Goal: Complete application form

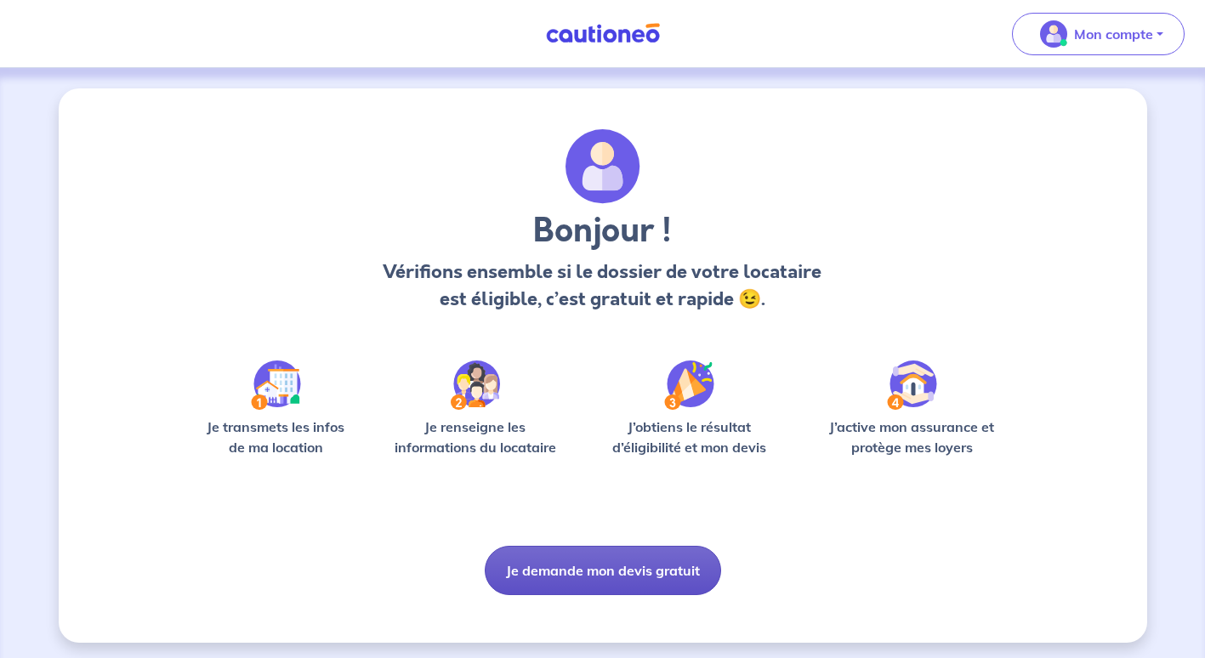
click at [598, 577] on button "Je demande mon devis gratuit" at bounding box center [603, 570] width 236 height 49
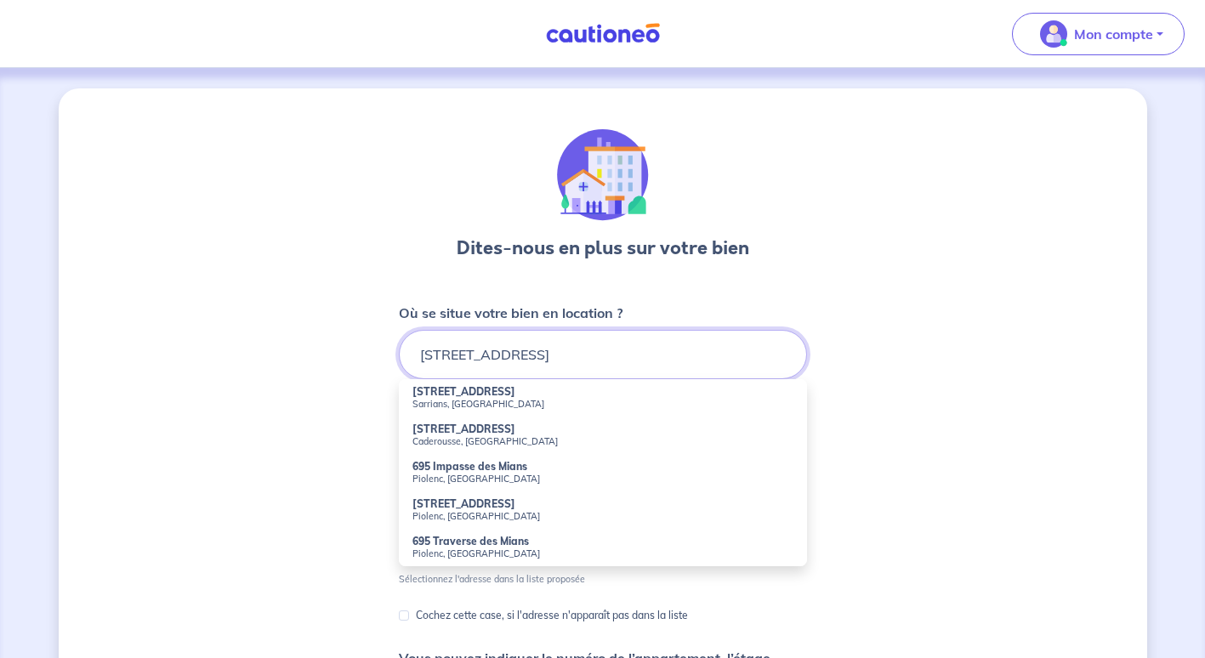
scroll to position [85, 0]
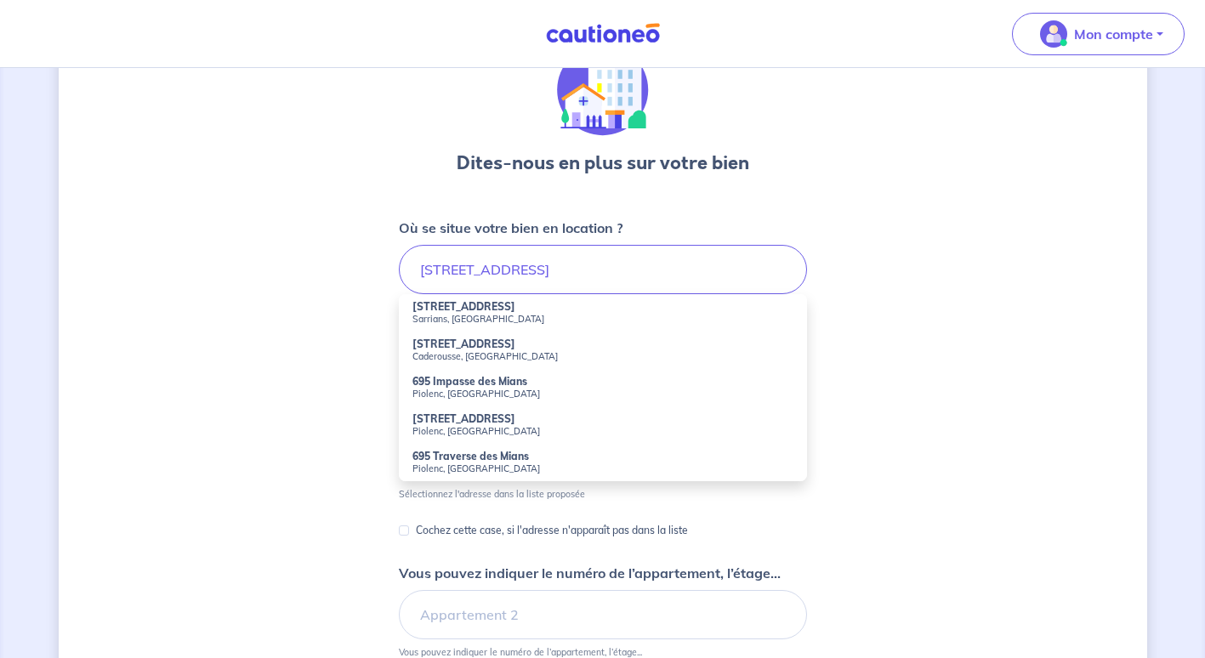
click at [483, 316] on small "Sarrians, France" at bounding box center [602, 319] width 381 height 12
type input "695 Boulevard des Mians, Sarrians, France"
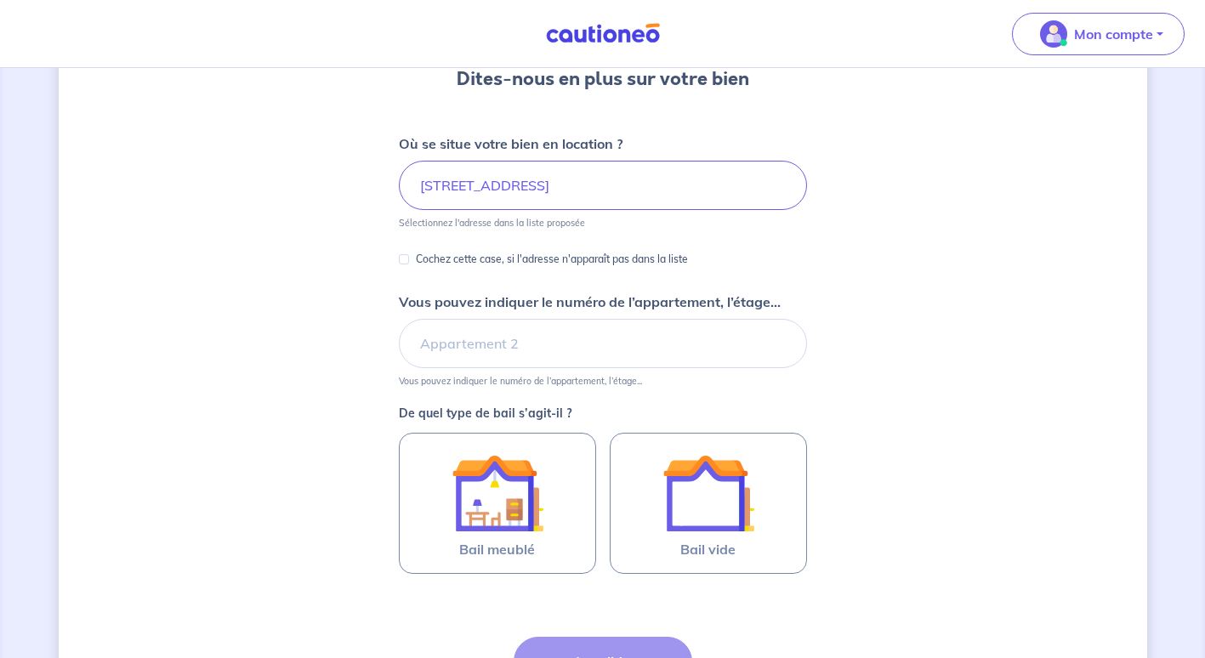
scroll to position [255, 0]
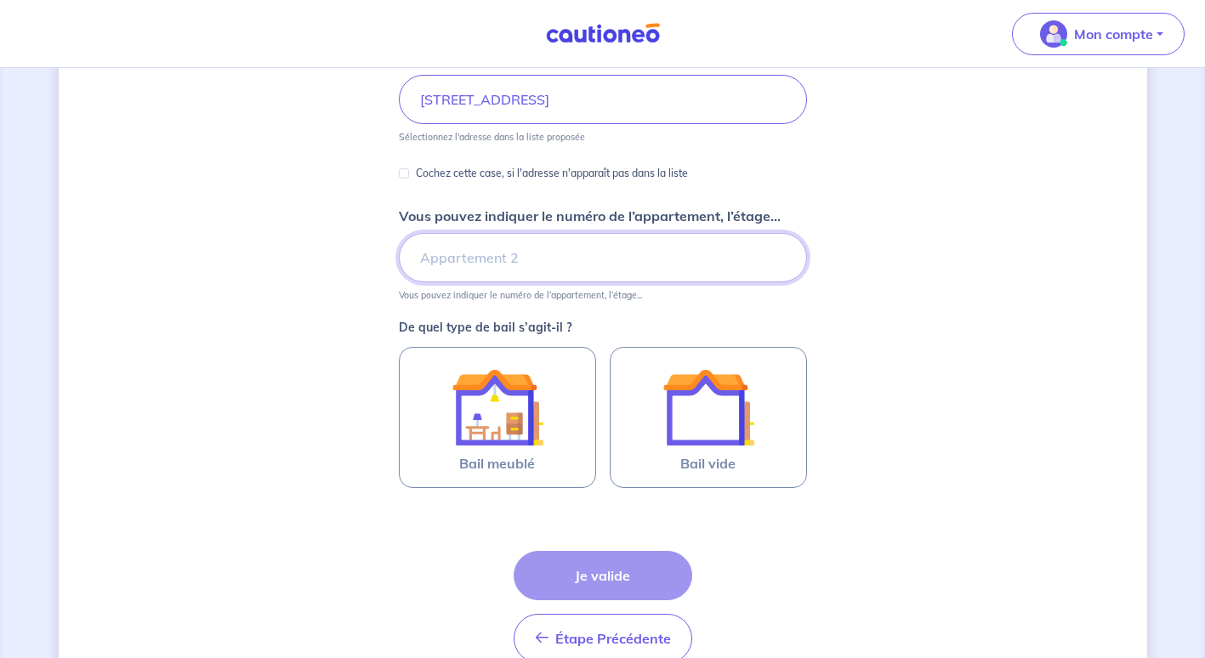
click at [545, 258] on input "Vous pouvez indiquer le numéro de l’appartement, l’étage..." at bounding box center [603, 257] width 408 height 49
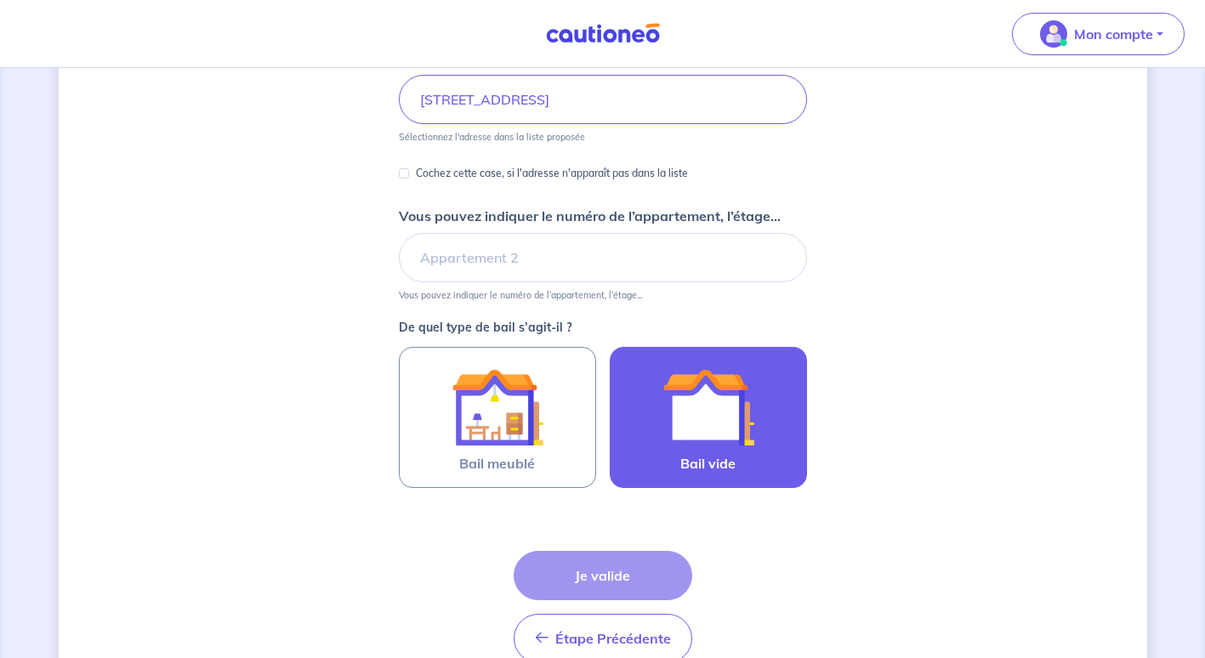
click at [723, 428] on img at bounding box center [708, 407] width 92 height 92
click at [0, 0] on input "Bail vide" at bounding box center [0, 0] width 0 height 0
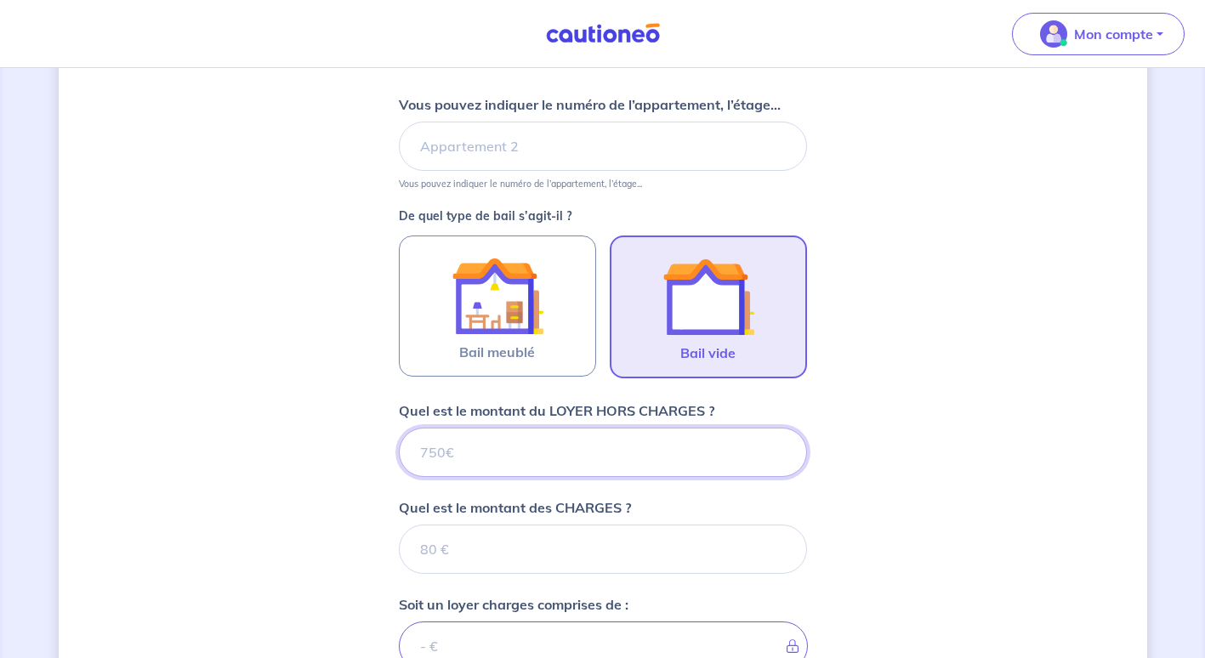
scroll to position [398, 0]
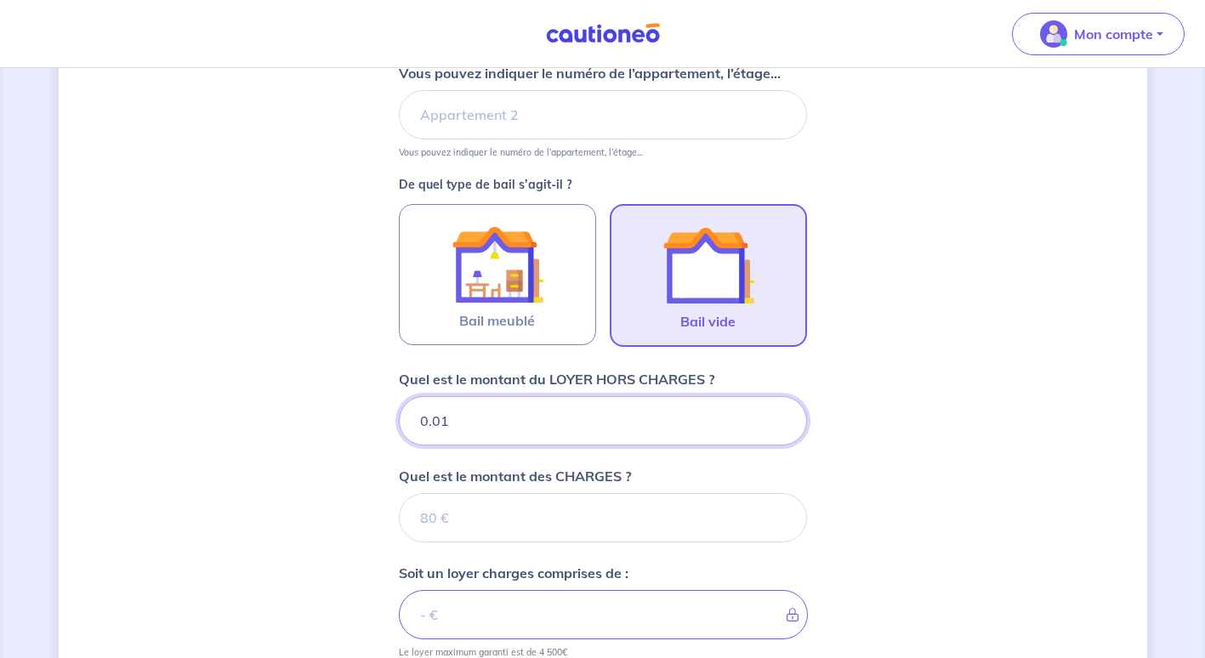
type input "0.01"
click at [779, 415] on input "0.01" at bounding box center [603, 420] width 408 height 49
type input "0.02"
click at [779, 415] on input "0.02" at bounding box center [603, 420] width 408 height 49
click at [779, 415] on input "0.03" at bounding box center [603, 420] width 408 height 49
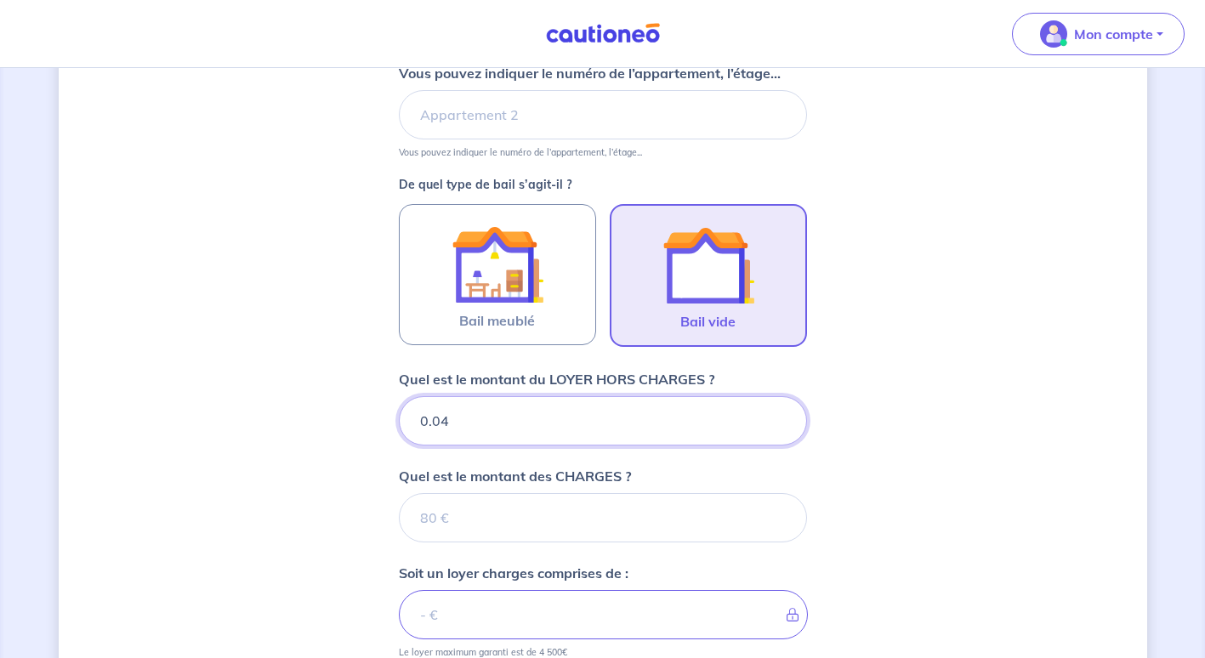
click at [779, 415] on input "0.04" at bounding box center [603, 420] width 408 height 49
type input "0.05"
type input "0.07"
type input "0.11"
type input "0.16"
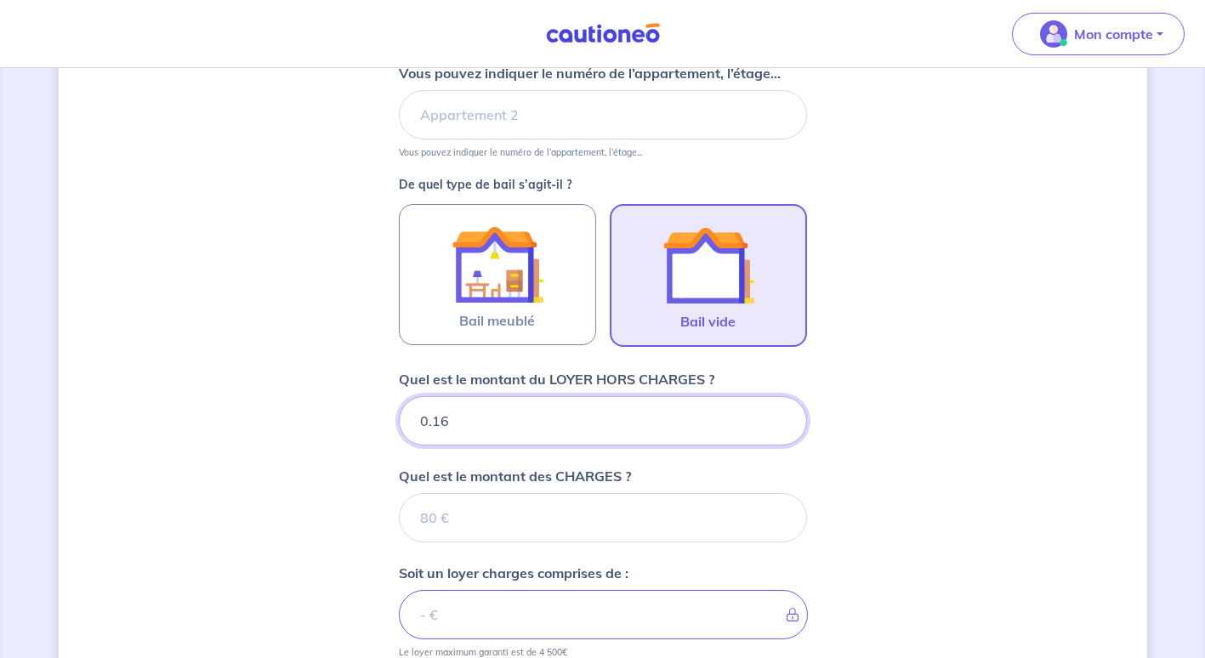
type input "0.17"
type input "0.18"
type input "0.19"
type input "0.2"
type input "0.21"
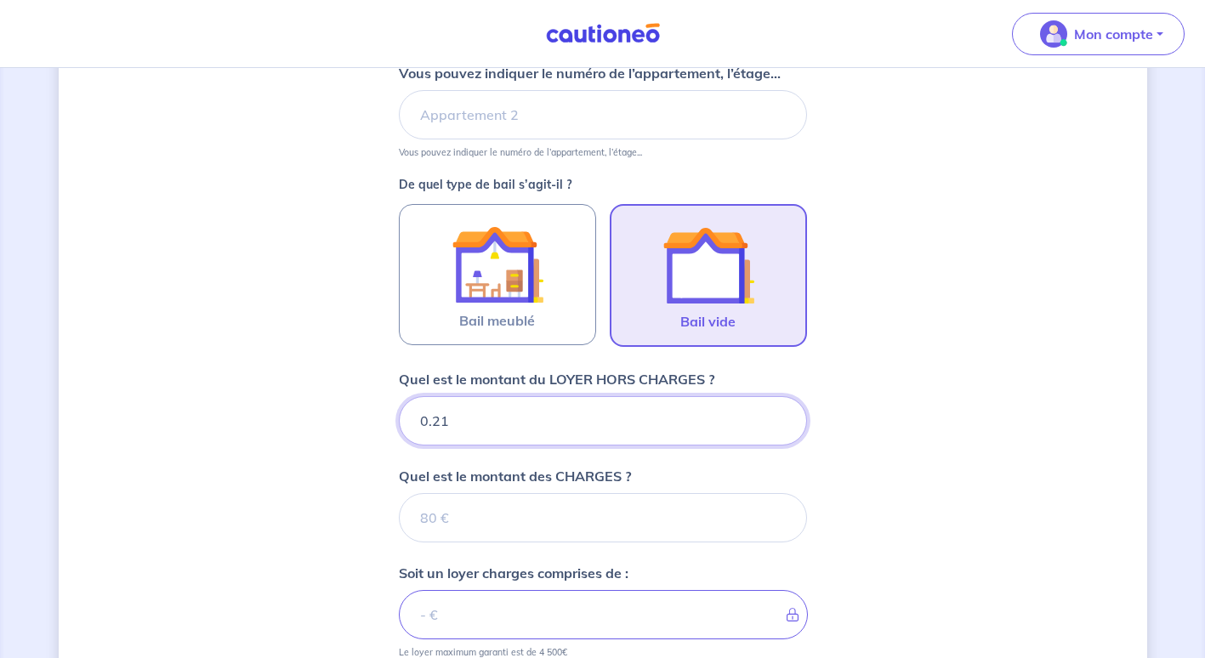
type input "0.22"
type input "0.23"
type input "0.24"
type input "0.25"
type input "0.26"
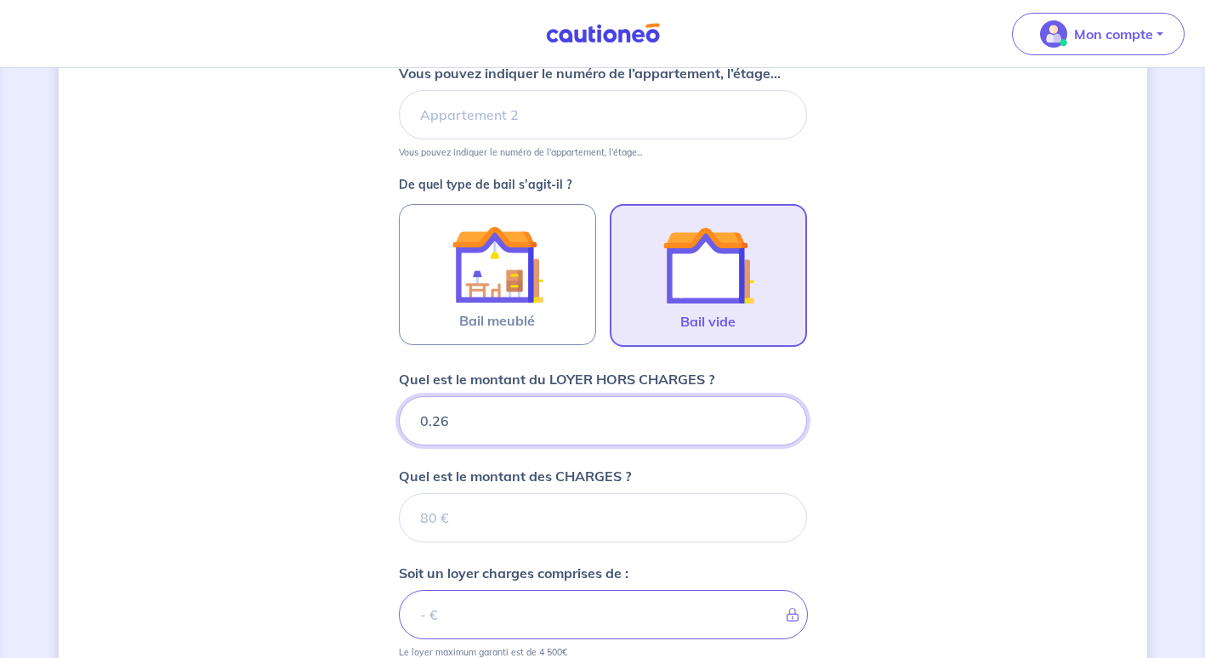
type input "0.27"
type input "0.28"
type input "0.29"
type input "0.3"
type input "0.31"
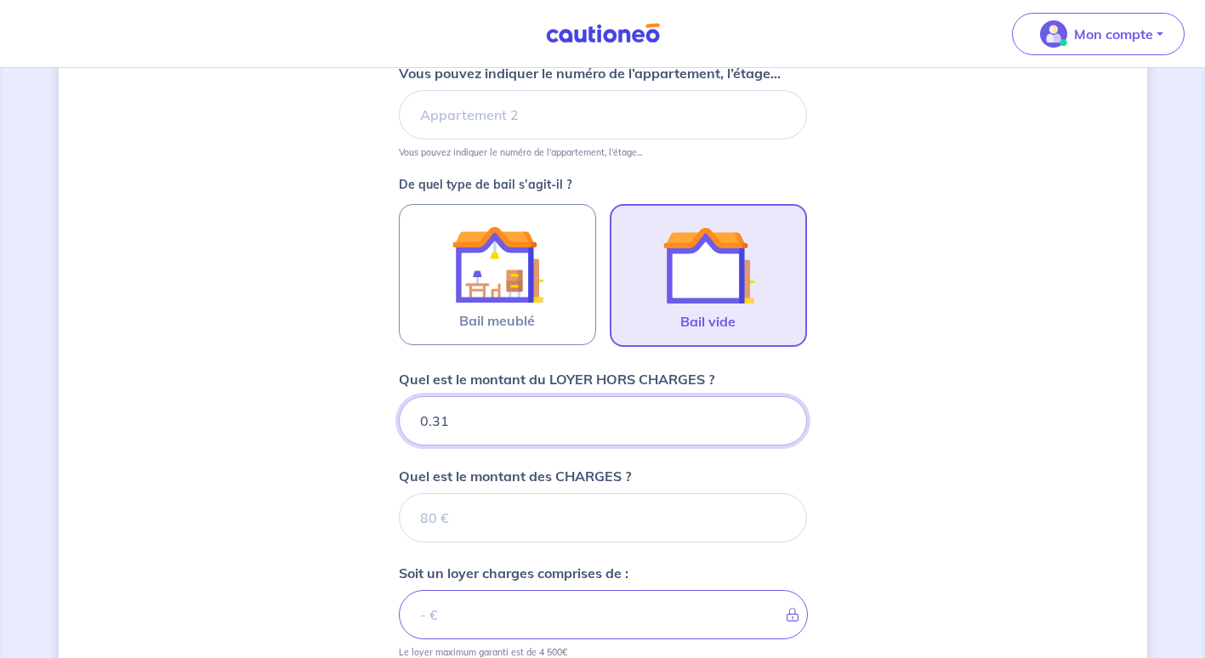
type input "0.32"
type input "0.33"
type input "0.34"
type input "0.35"
type input "0.36"
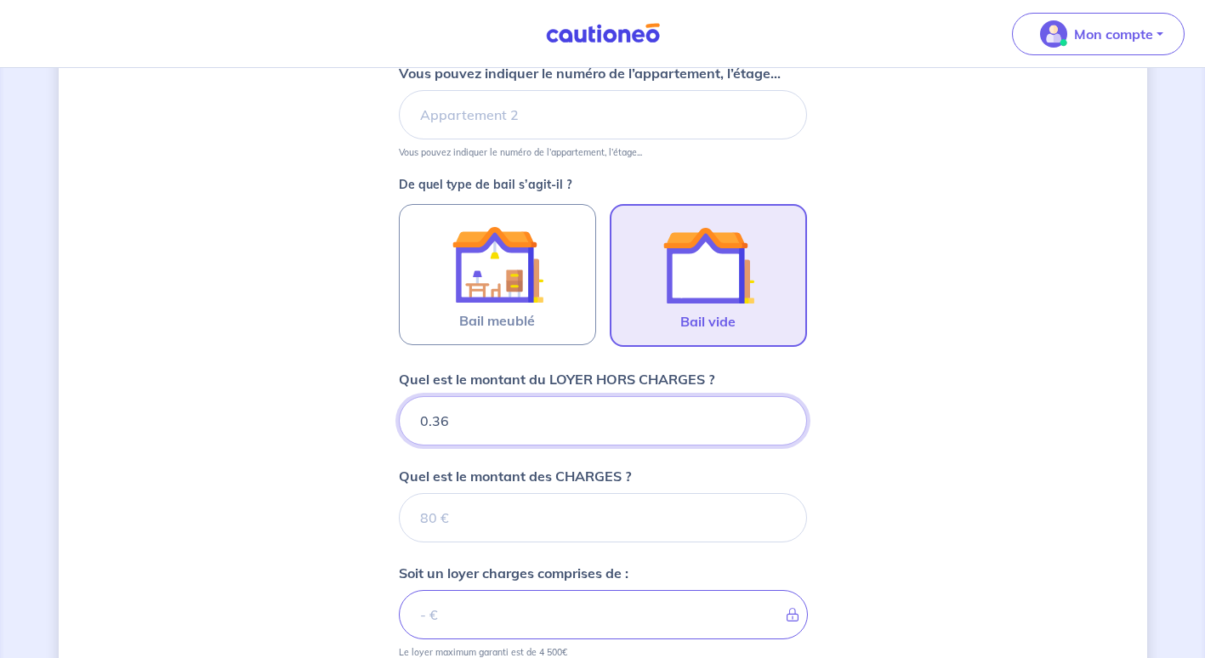
type input "0.37"
type input "0.38"
type input "0.39"
type input "0.4"
type input "0.41"
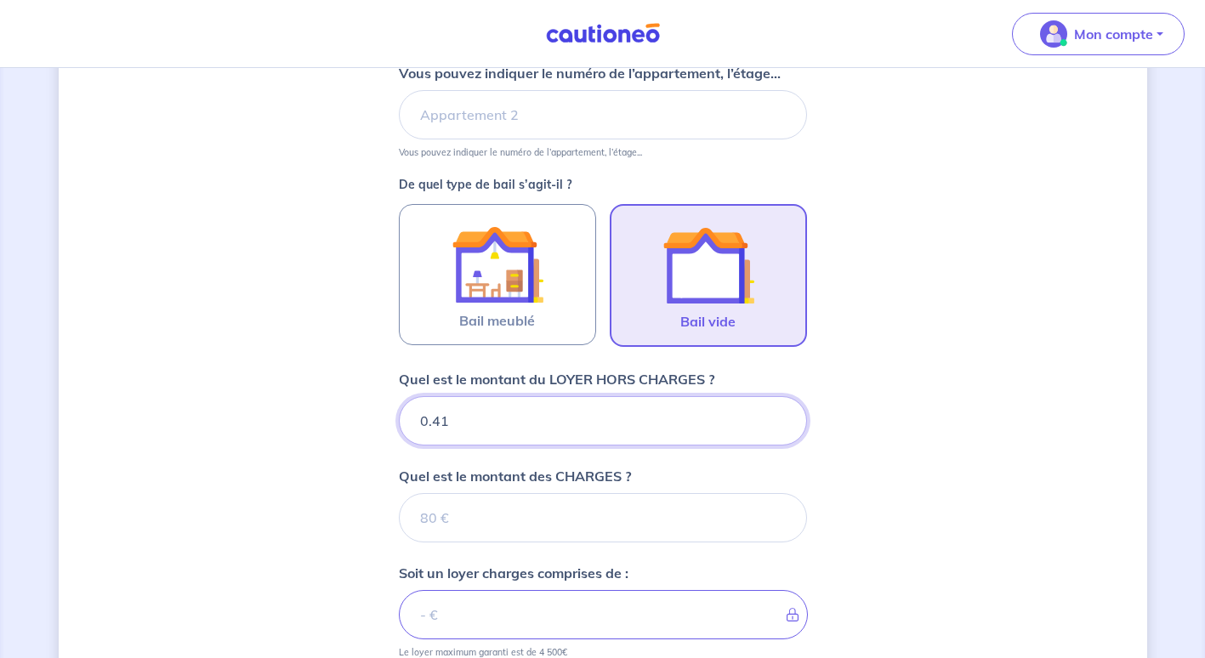
type input "0.42"
type input "0.43"
type input "0.44"
type input "0.45"
type input "0.46"
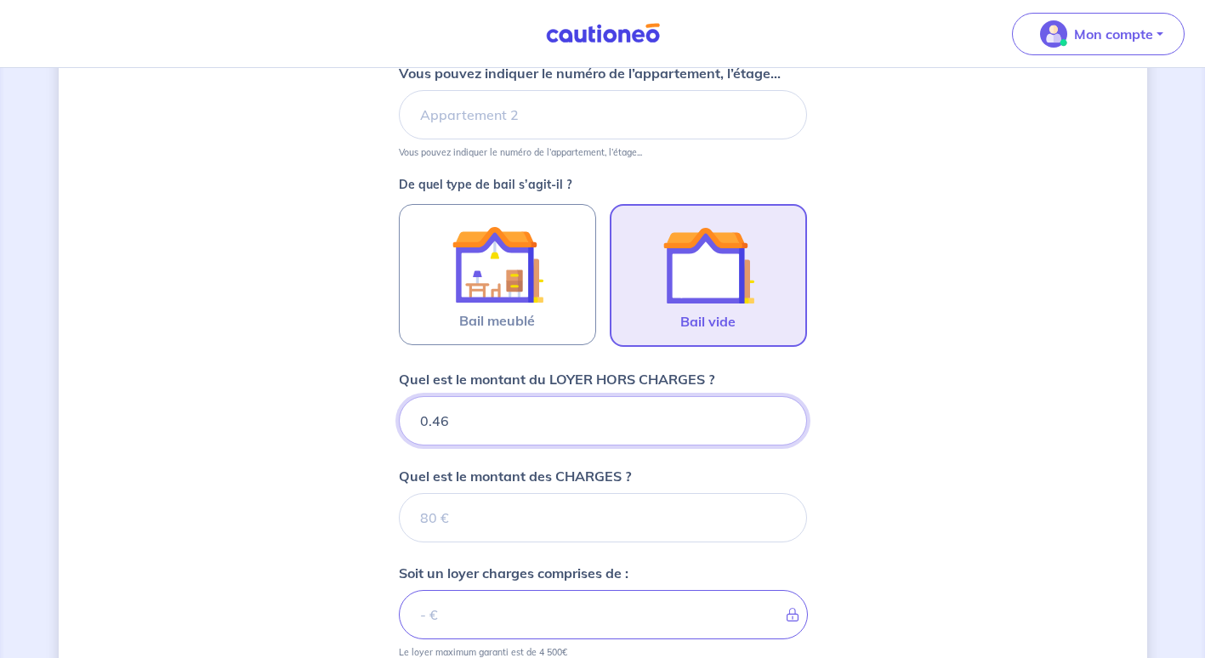
type input "0.47"
type input "0.48"
type input "0.49"
type input "0.5"
type input "0.51"
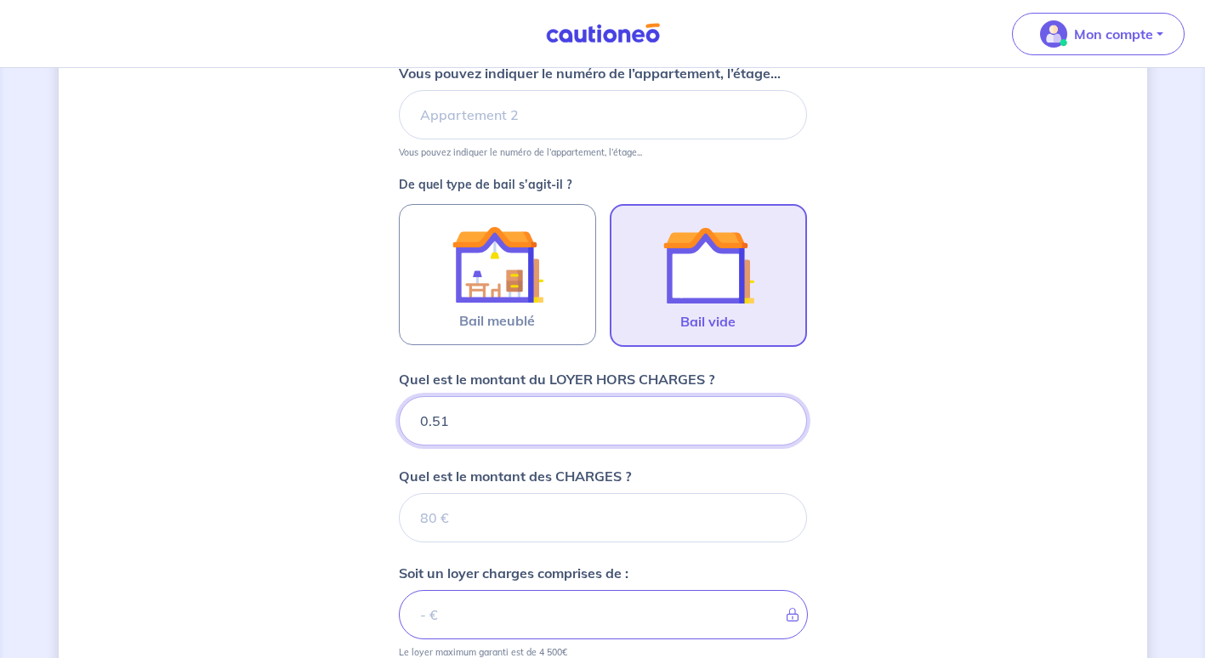
type input "0.52"
type input "0.53"
type input "0.54"
type input "0.55"
type input "0.56"
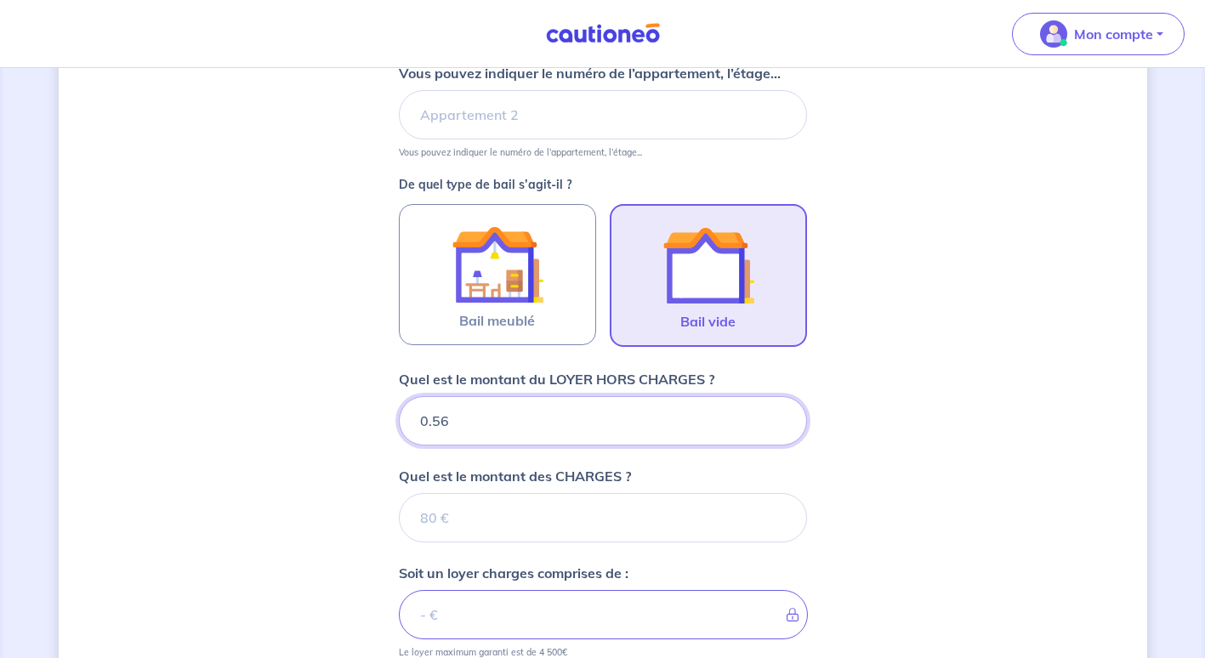
type input "0.57"
type input "0.58"
type input "0.59"
type input "0.6"
type input "0.61"
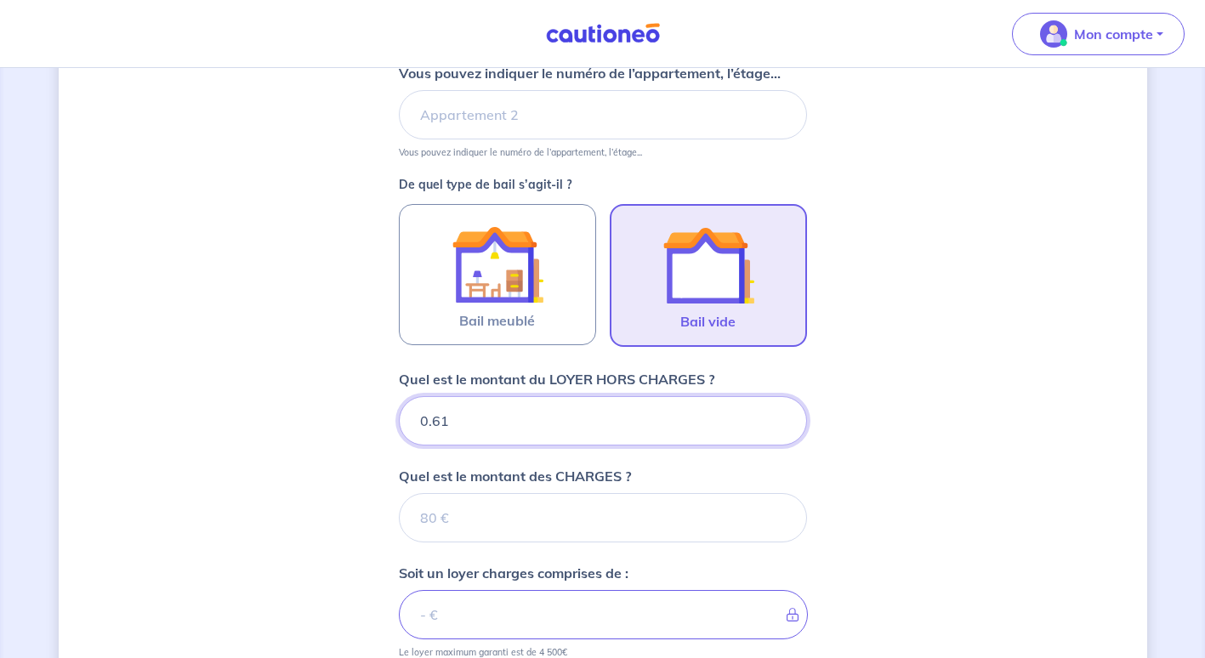
type input "0.62"
click at [779, 415] on input "0.62" at bounding box center [603, 420] width 408 height 49
type input "0.61"
click at [780, 427] on input "0.61" at bounding box center [603, 420] width 408 height 49
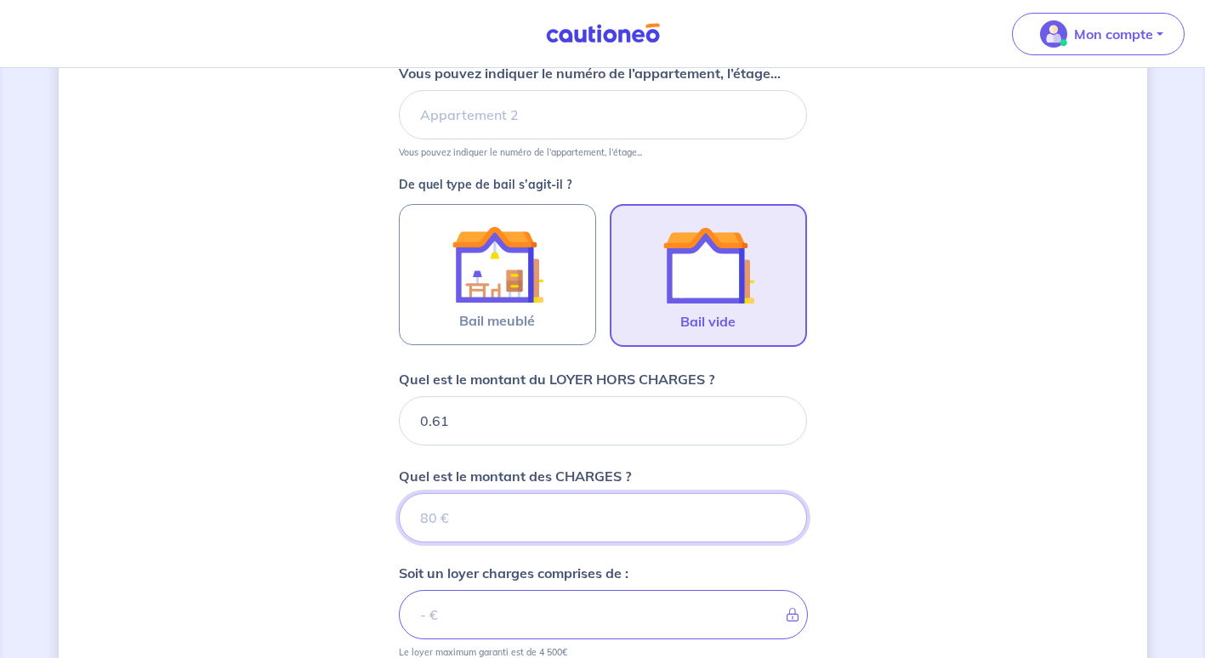
click at [708, 515] on input "Quel est le montant des CHARGES ?" at bounding box center [603, 517] width 408 height 49
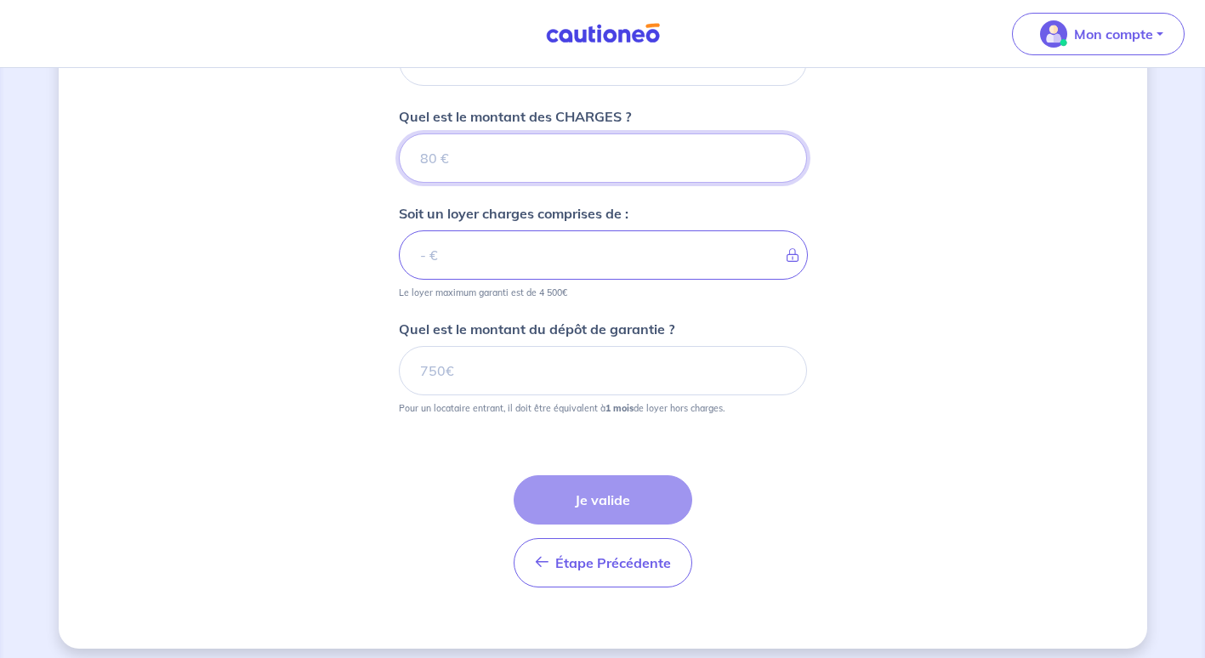
scroll to position [769, 0]
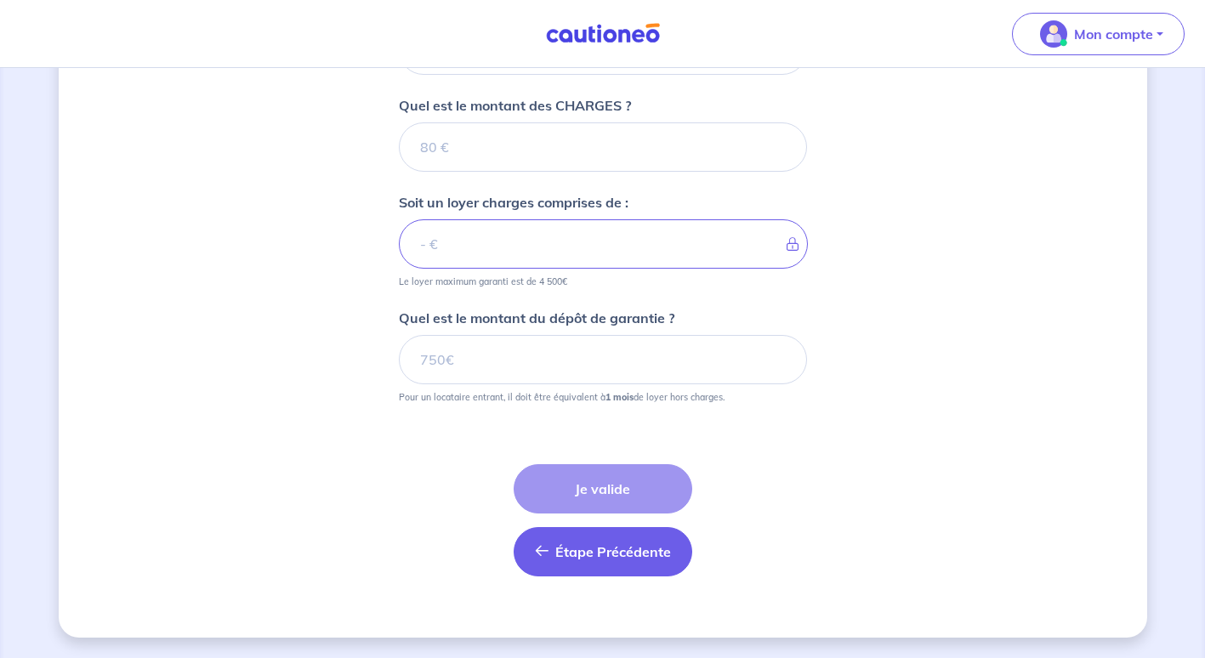
click at [582, 546] on span "Étape Précédente" at bounding box center [613, 551] width 116 height 17
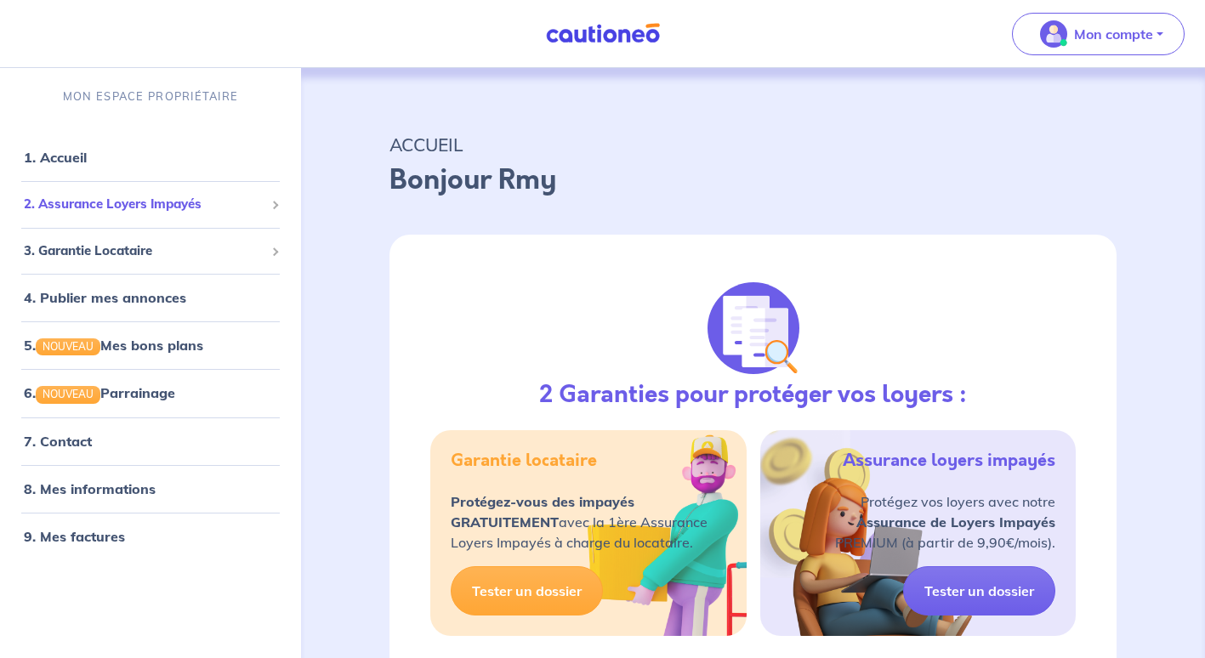
click at [279, 208] on div "2. Assurance Loyers Impayés" at bounding box center [150, 204] width 287 height 33
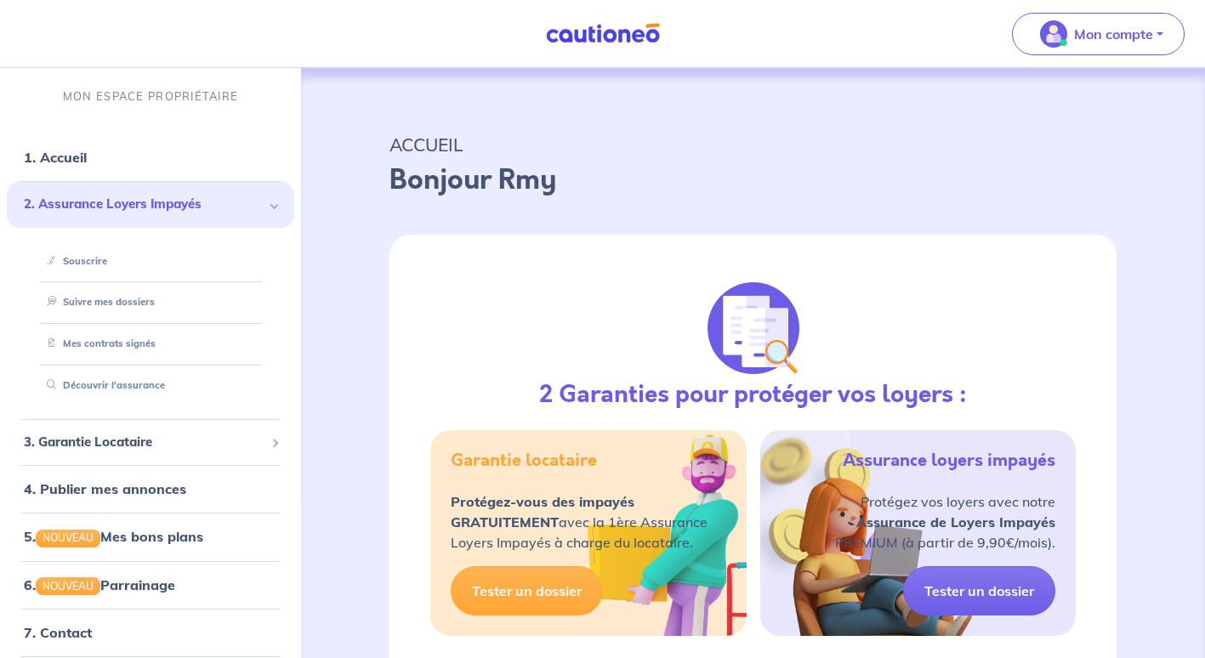
drag, startPoint x: 279, startPoint y: 208, endPoint x: 333, endPoint y: 602, distance: 397.4
click at [105, 265] on link "Souscrire" at bounding box center [72, 261] width 65 height 12
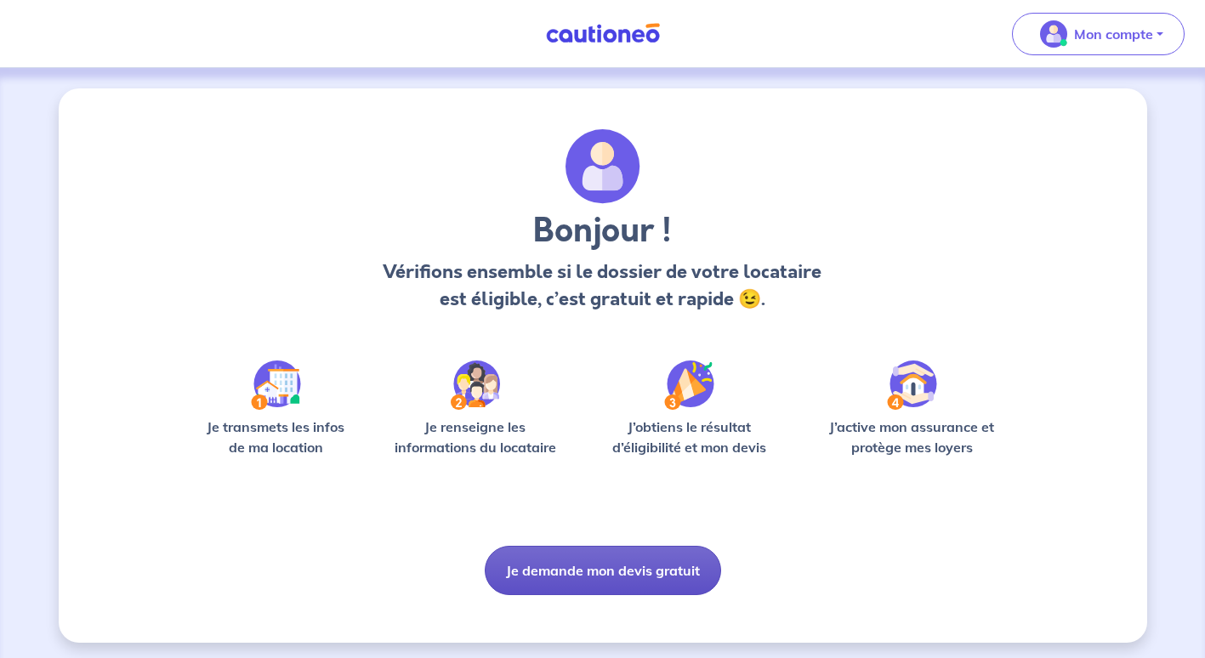
click at [570, 576] on button "Je demande mon devis gratuit" at bounding box center [603, 570] width 236 height 49
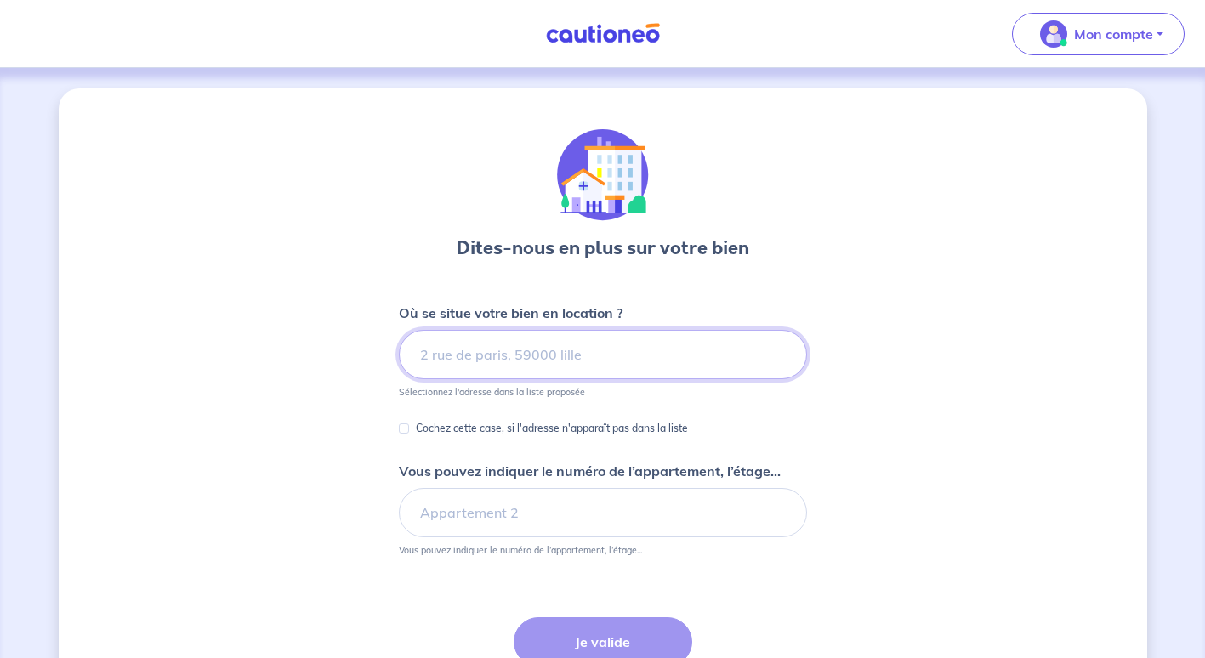
scroll to position [85, 0]
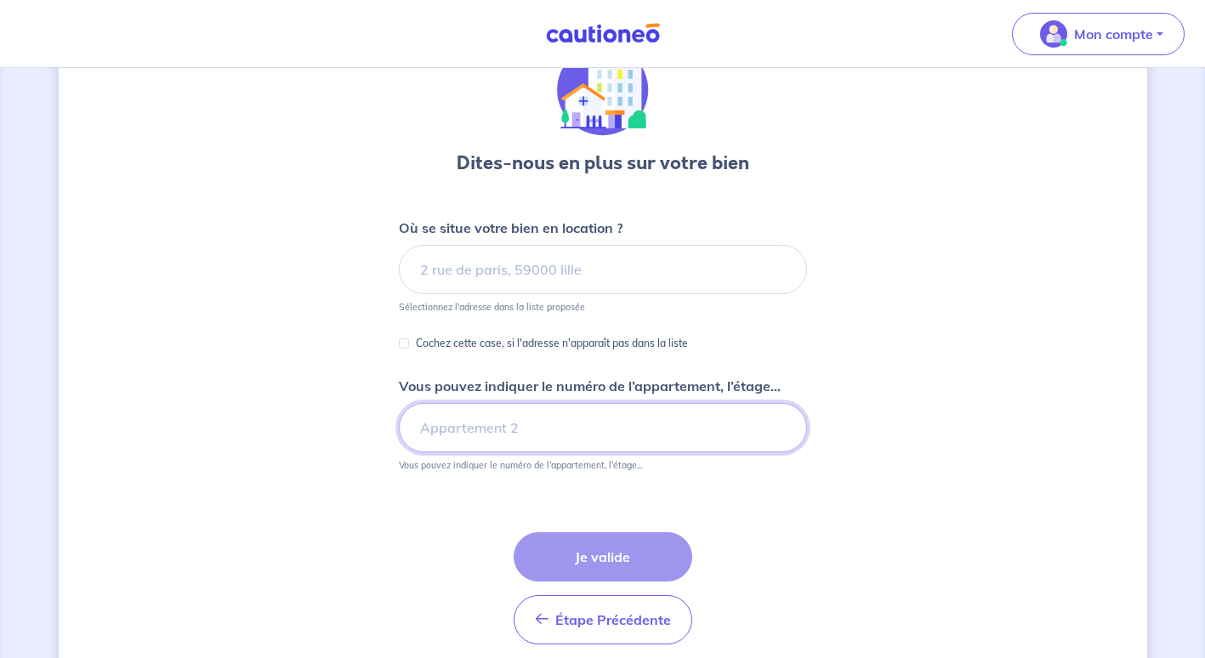
click at [498, 423] on input "Vous pouvez indiquer le numéro de l’appartement, l’étage..." at bounding box center [603, 427] width 408 height 49
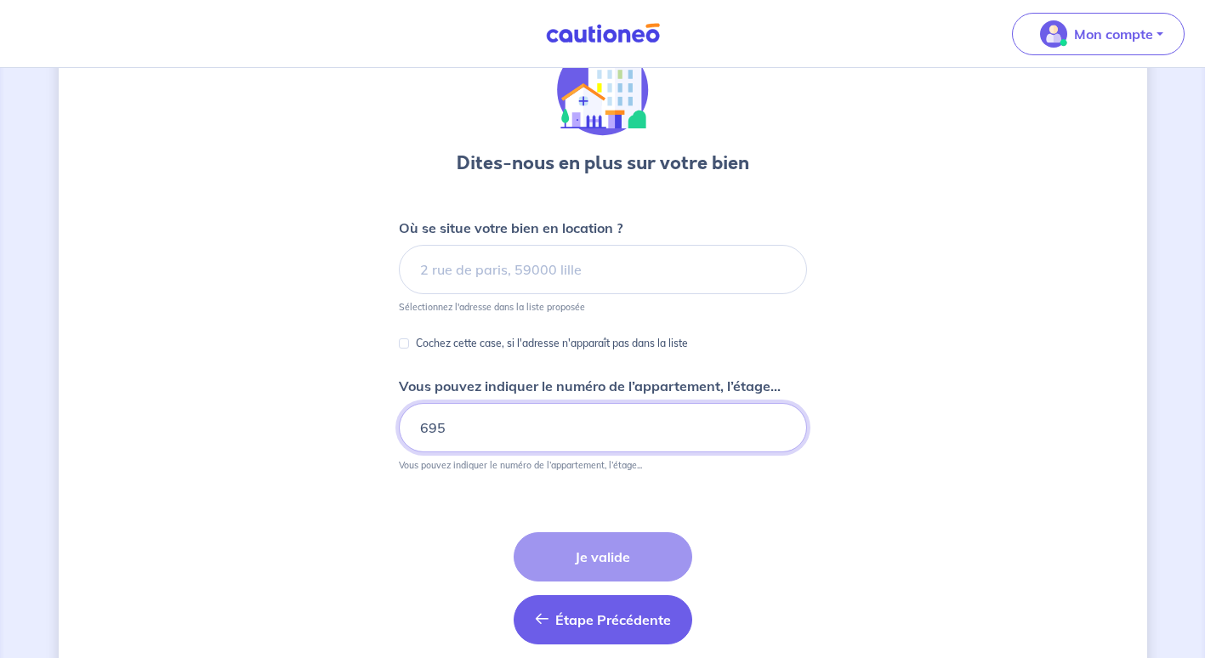
scroll to position [153, 0]
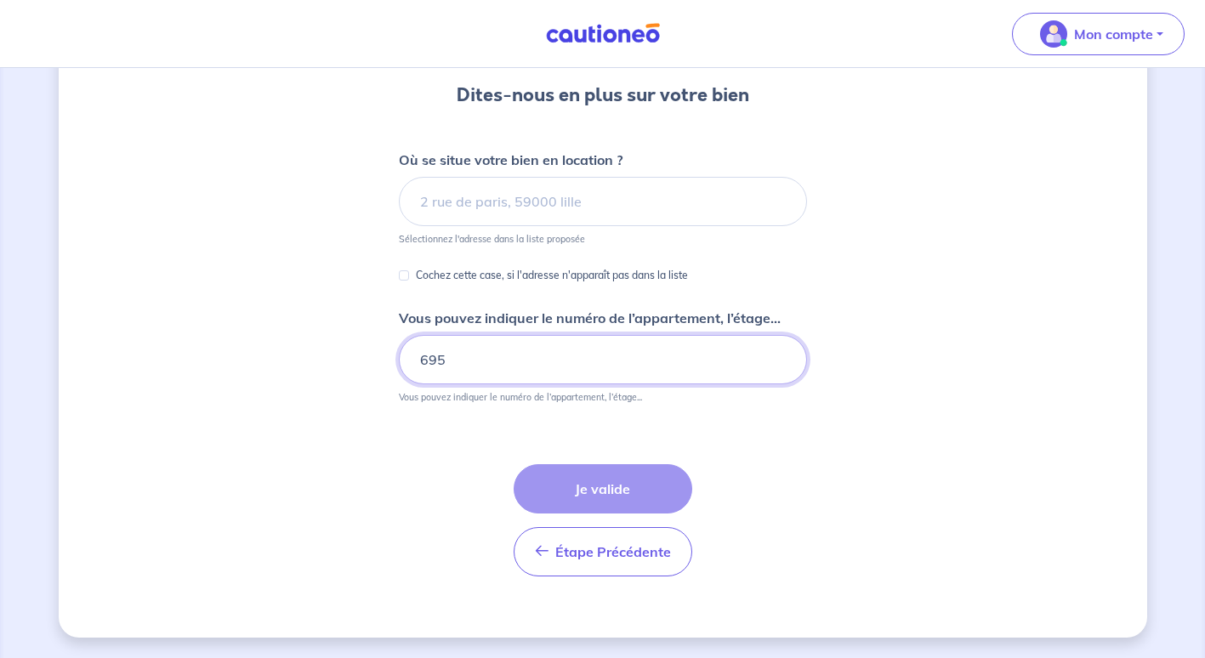
type input "695"
click at [569, 490] on div "Étape Précédente Précédent Je valide Je valide" at bounding box center [603, 520] width 179 height 112
